Goal: Subscribe to service/newsletter

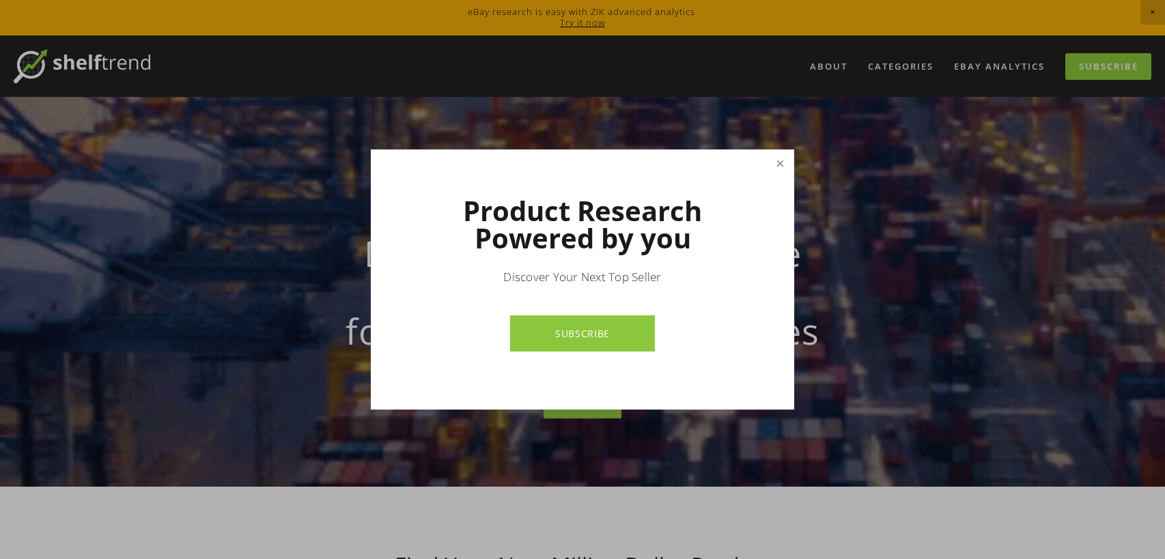
click at [774, 168] on link "Close" at bounding box center [780, 164] width 24 height 24
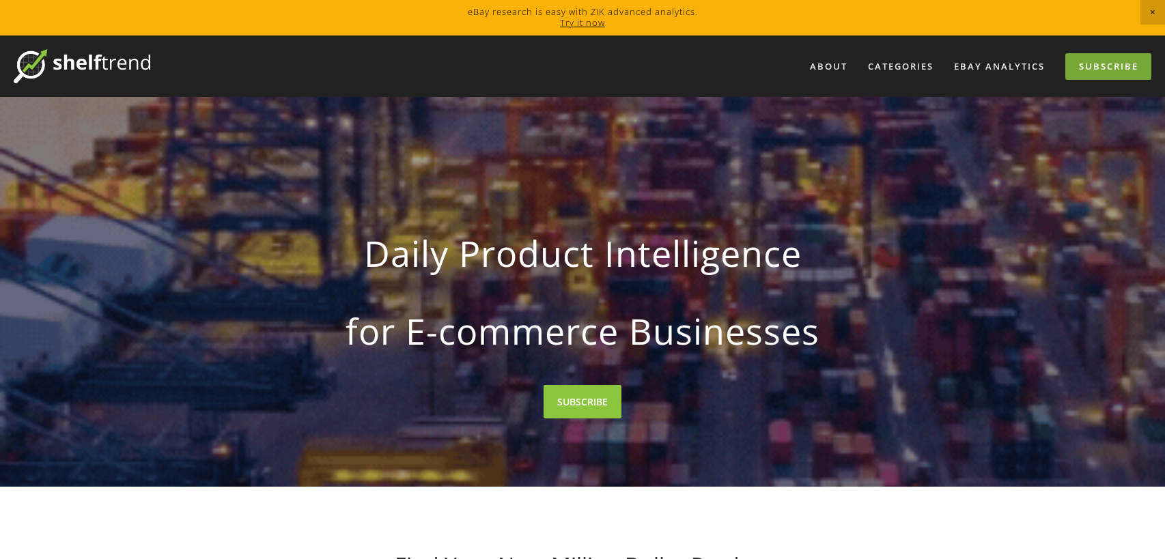
click at [1099, 71] on link "Subscribe" at bounding box center [1108, 66] width 86 height 27
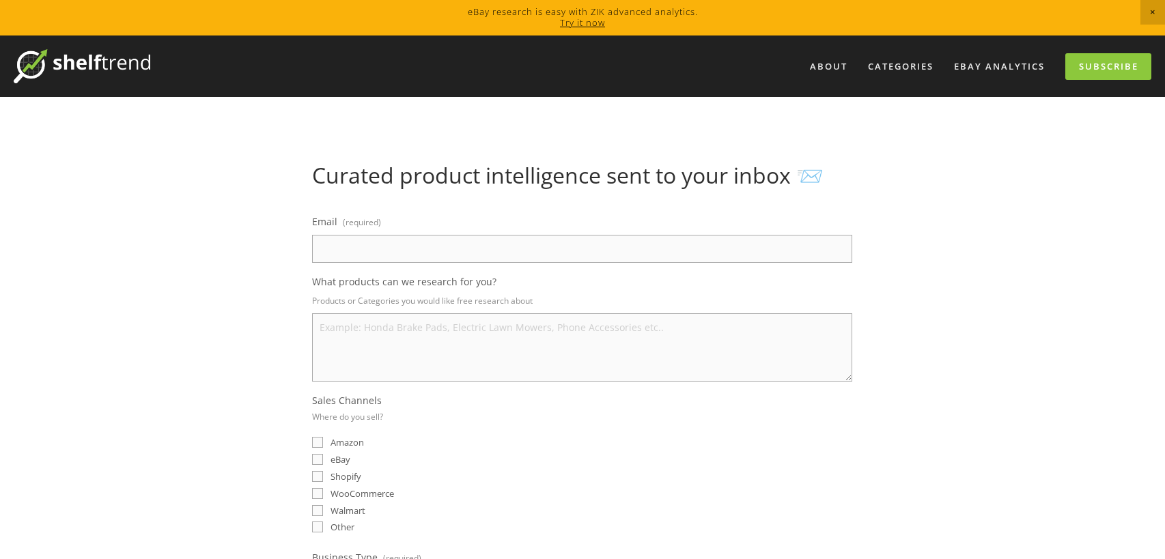
click at [477, 253] on input "Email (required)" at bounding box center [582, 249] width 540 height 28
type input "jarry@buzzod.com"
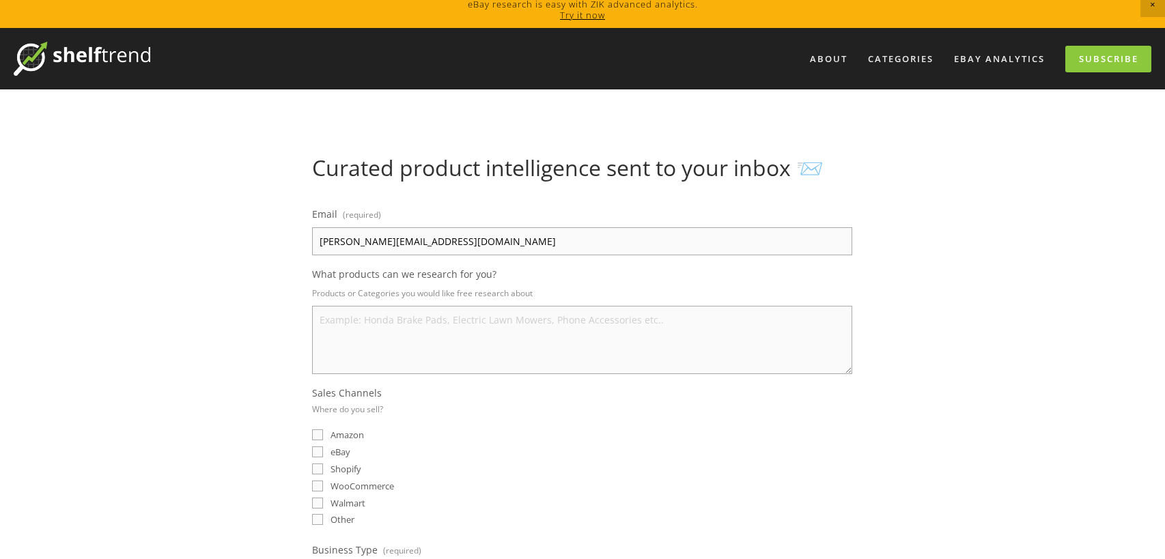
scroll to position [29, 0]
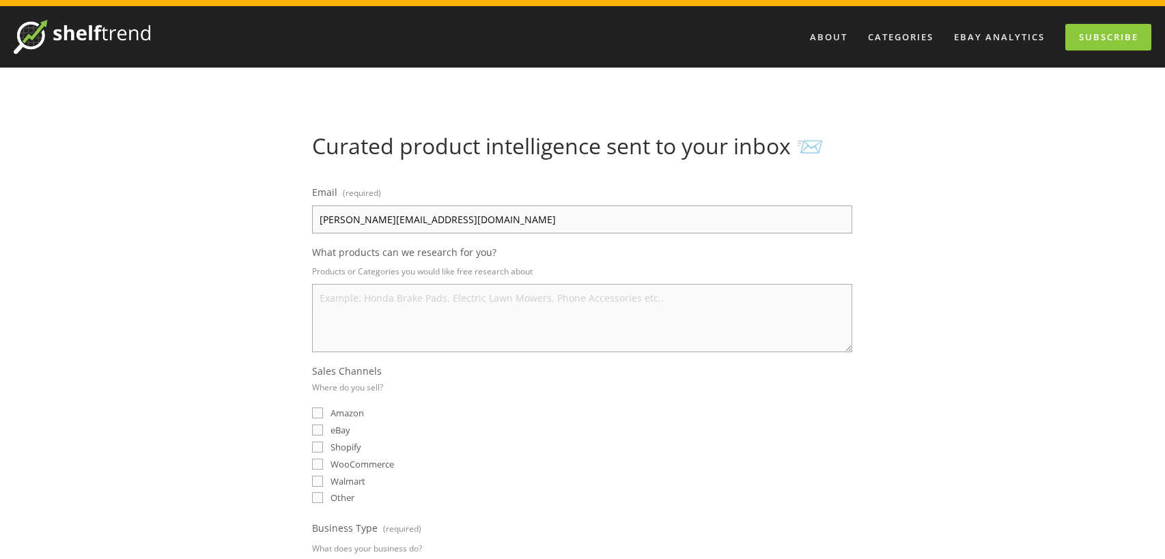
click at [342, 428] on span "eBay" at bounding box center [340, 430] width 20 height 12
click at [323, 428] on input "eBay" at bounding box center [317, 430] width 11 height 11
checkbox input "true"
click at [404, 329] on textarea "What products can we research for you?" at bounding box center [582, 318] width 540 height 68
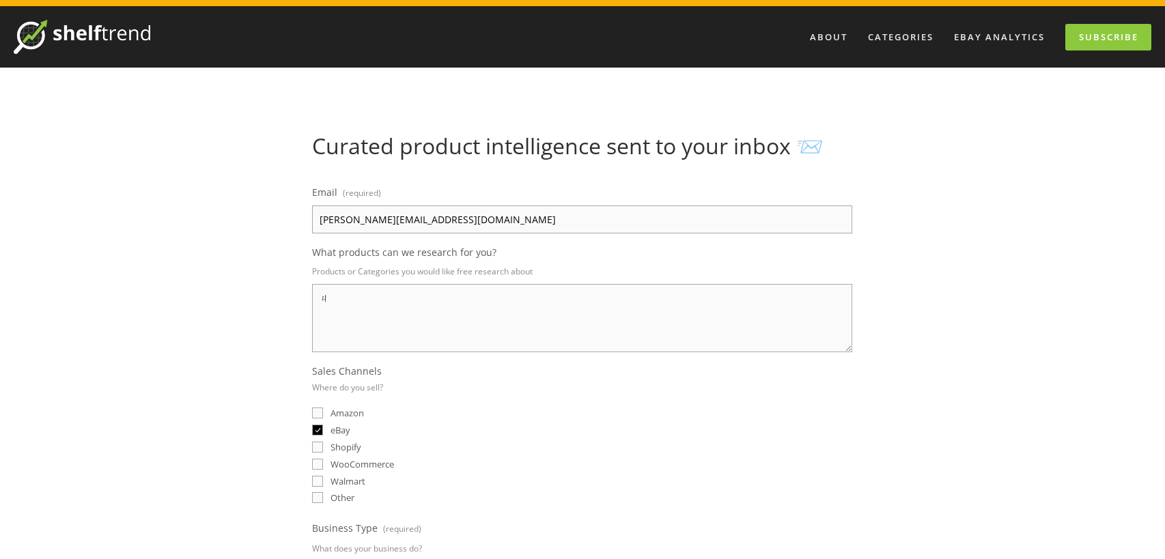
type textarea "ㄇ"
type textarea "b"
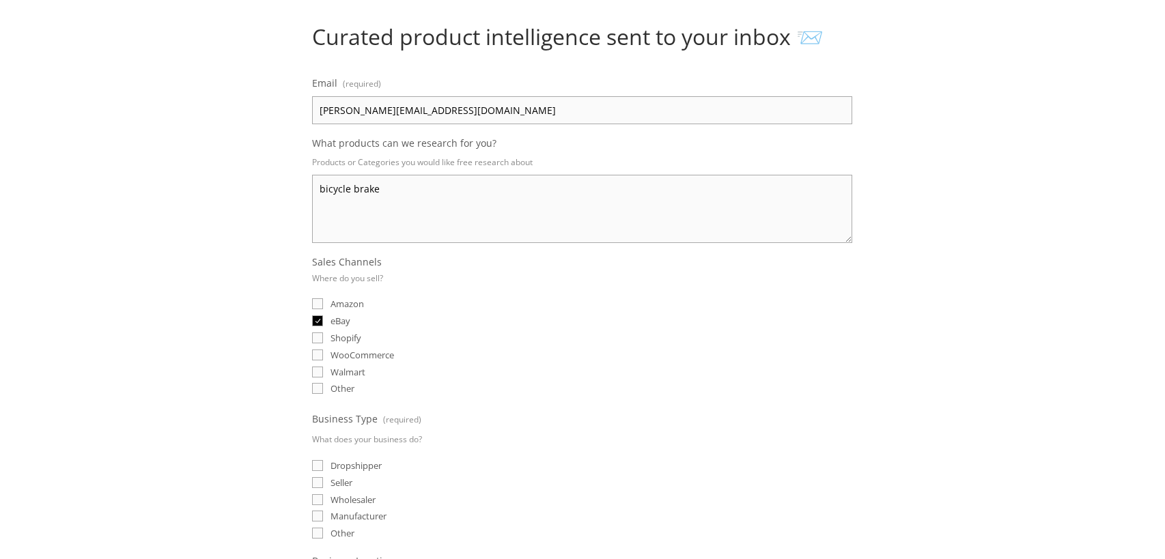
scroll to position [210, 0]
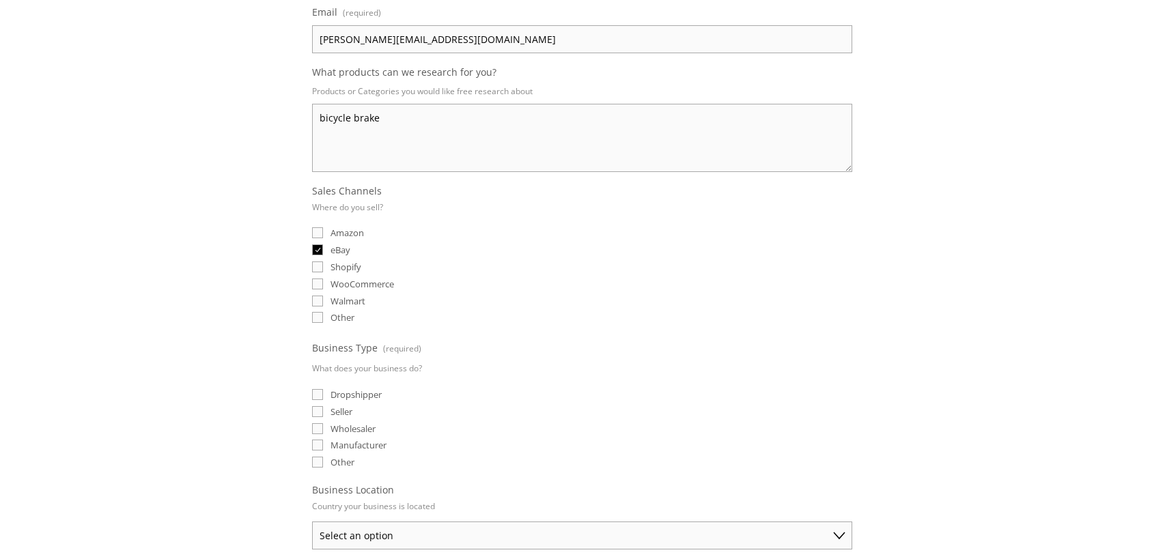
type textarea "bicycle brake"
click at [350, 413] on span "Seller" at bounding box center [341, 412] width 22 height 12
click at [323, 413] on input "Seller" at bounding box center [317, 411] width 11 height 11
checkbox input "true"
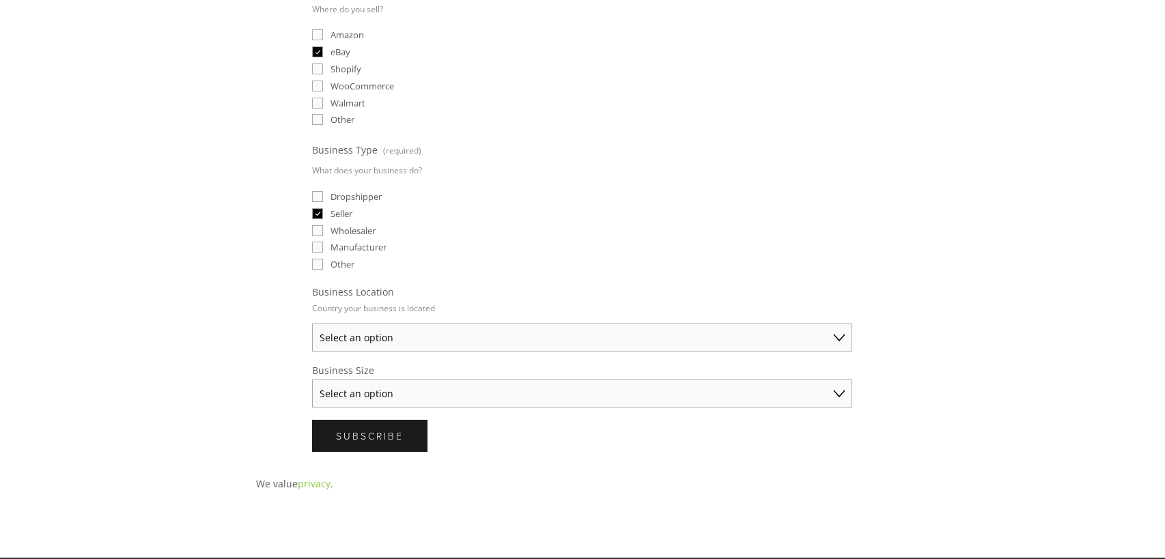
scroll to position [365, 0]
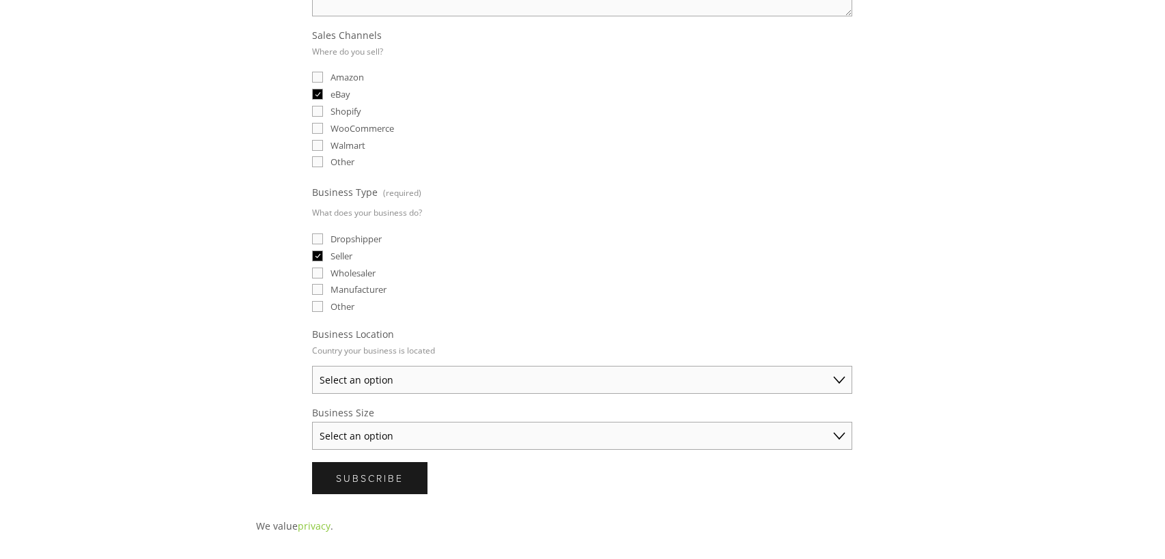
click at [397, 379] on select "Select an option Australia United States United Kingdom China Japan Germany Can…" at bounding box center [582, 380] width 540 height 28
select select "United States"
click at [312, 366] on select "Select an option Australia United States United Kingdom China Japan Germany Can…" at bounding box center [582, 380] width 540 height 28
click at [406, 433] on select "Select an option Solo Merchant (under $50K annual sales) Small Business ($50K -…" at bounding box center [582, 436] width 540 height 28
select select "Small Business ($50K - $250K annual sales)"
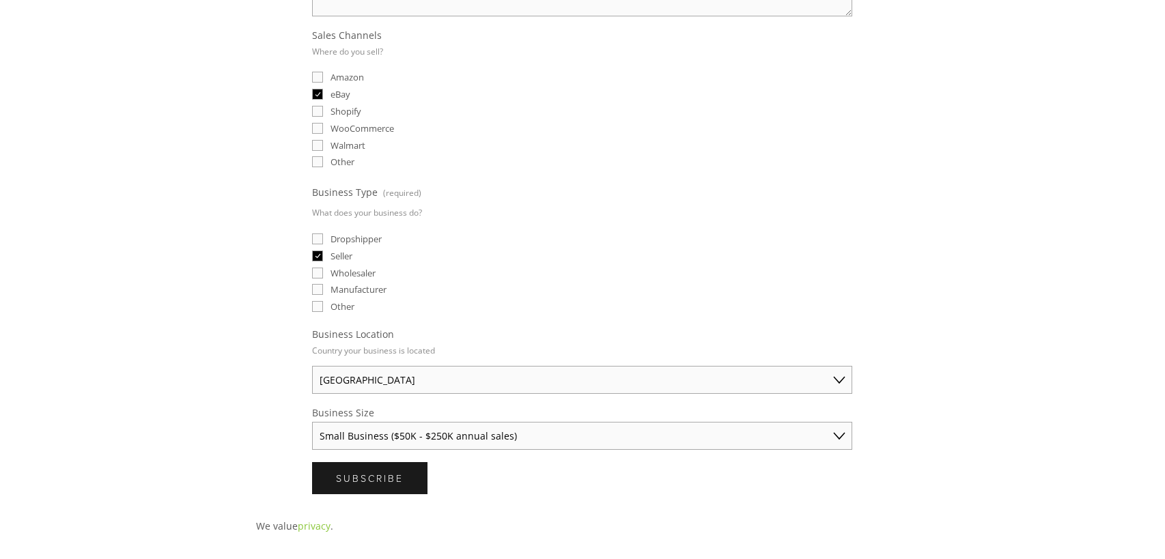
click at [312, 422] on select "Select an option Solo Merchant (under $50K annual sales) Small Business ($50K -…" at bounding box center [582, 436] width 540 height 28
click at [418, 481] on button "Subscribe Subscribe" at bounding box center [369, 478] width 115 height 32
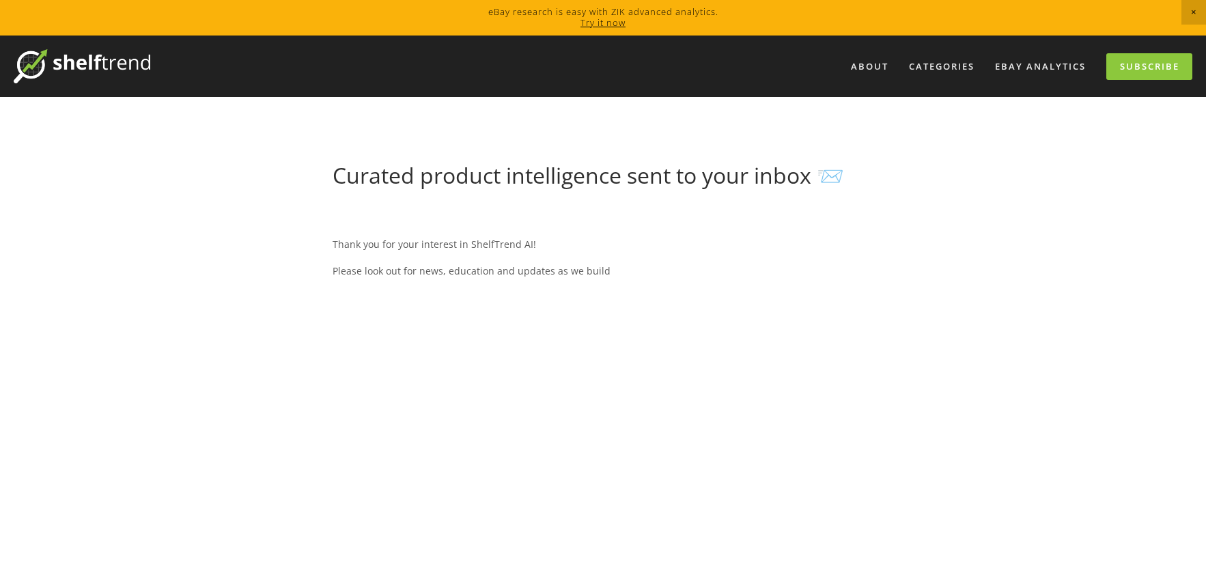
click at [782, 72] on nav "About Categories Auto Parts Electronics Fashion Home & Garden" at bounding box center [671, 66] width 1042 height 27
